Goal: Task Accomplishment & Management: Manage account settings

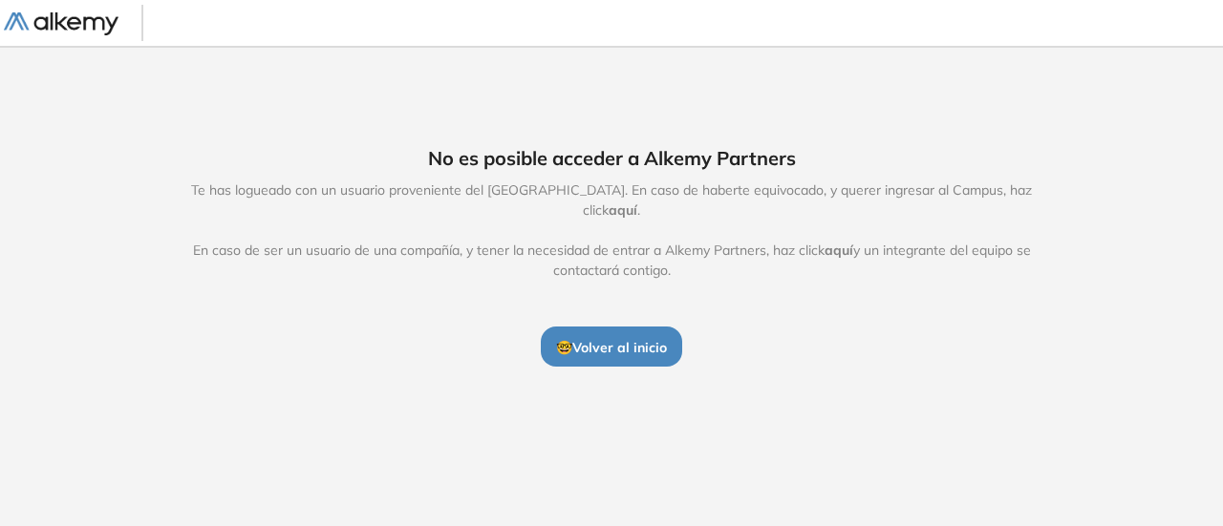
click at [608, 339] on span "🤓 Volver al inicio" at bounding box center [611, 347] width 111 height 17
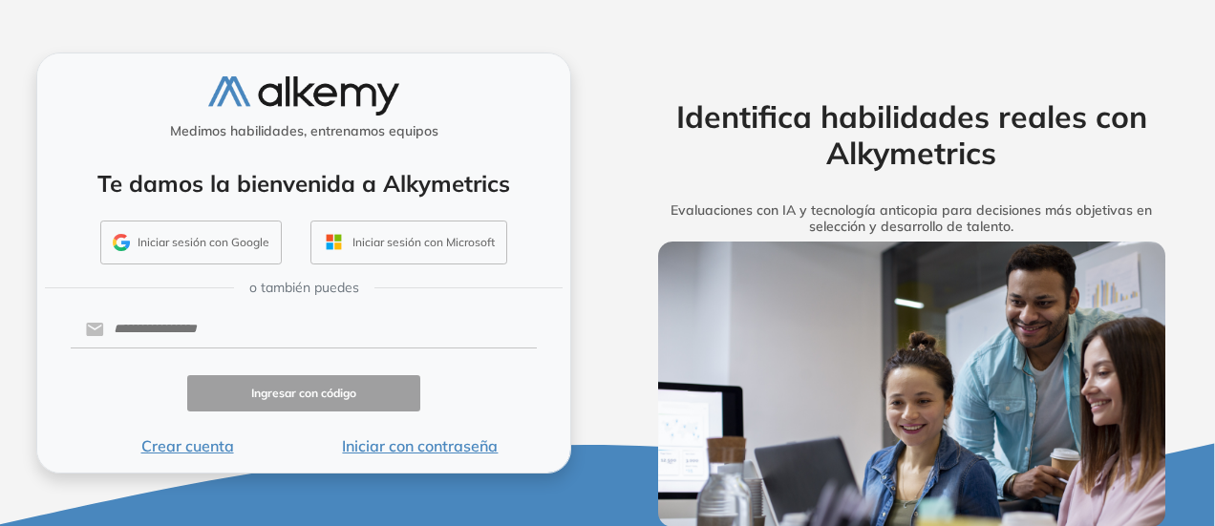
click at [228, 241] on button "Iniciar sesión con Google" at bounding box center [190, 243] width 181 height 44
